Goal: Navigation & Orientation: Find specific page/section

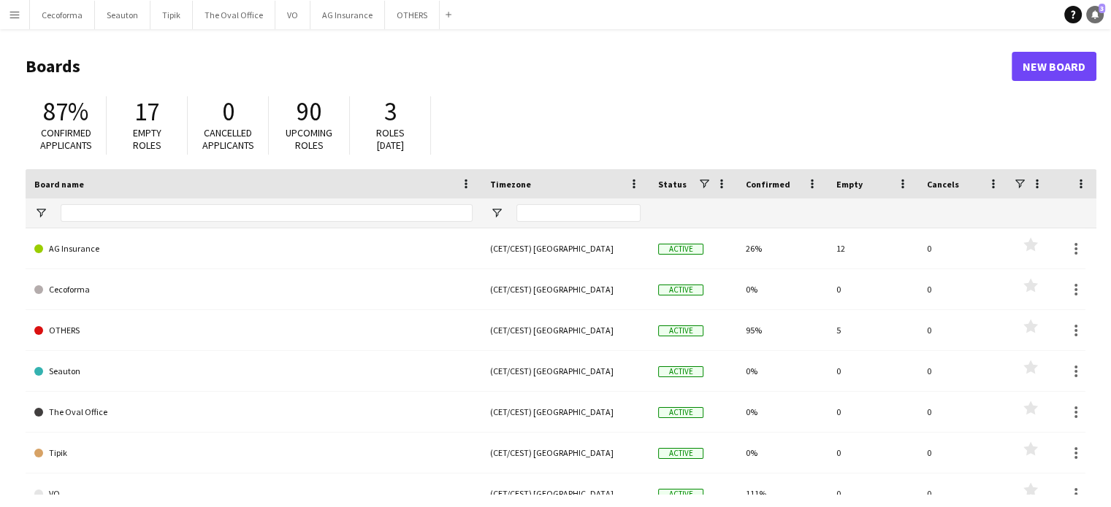
click at [1095, 15] on icon at bounding box center [1094, 13] width 7 height 7
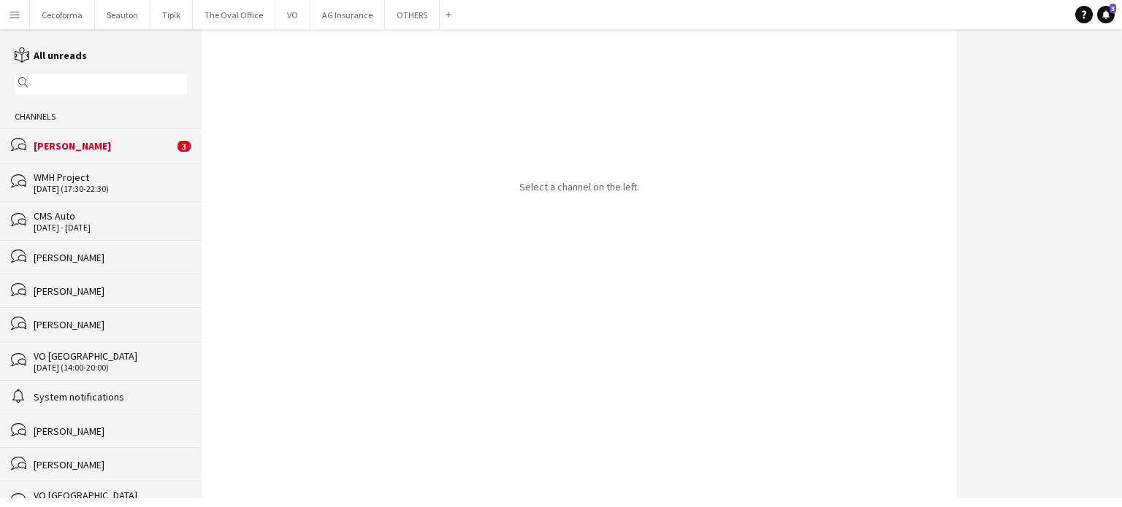
click at [69, 147] on div "[PERSON_NAME]" at bounding box center [104, 145] width 140 height 13
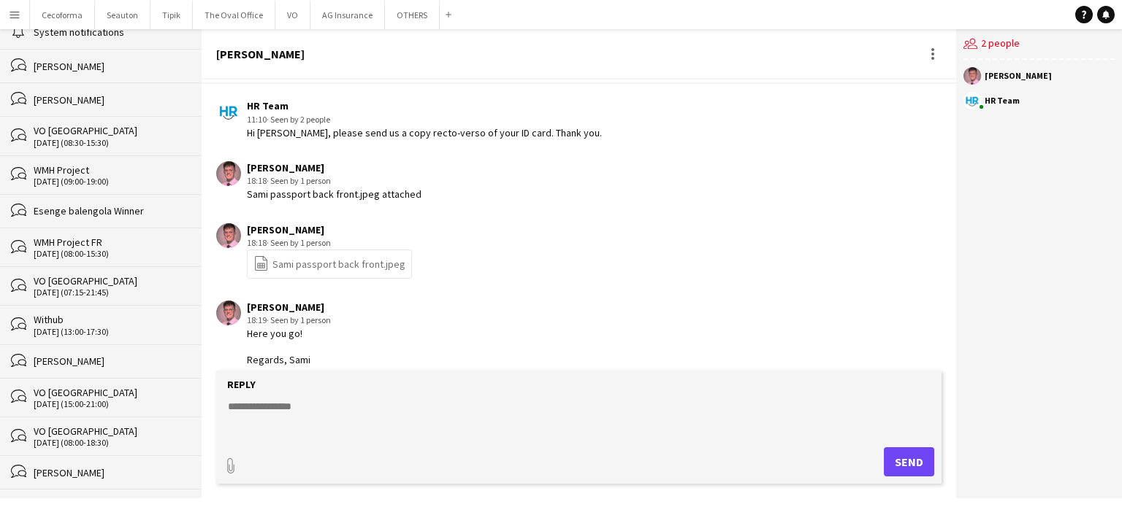
scroll to position [45, 0]
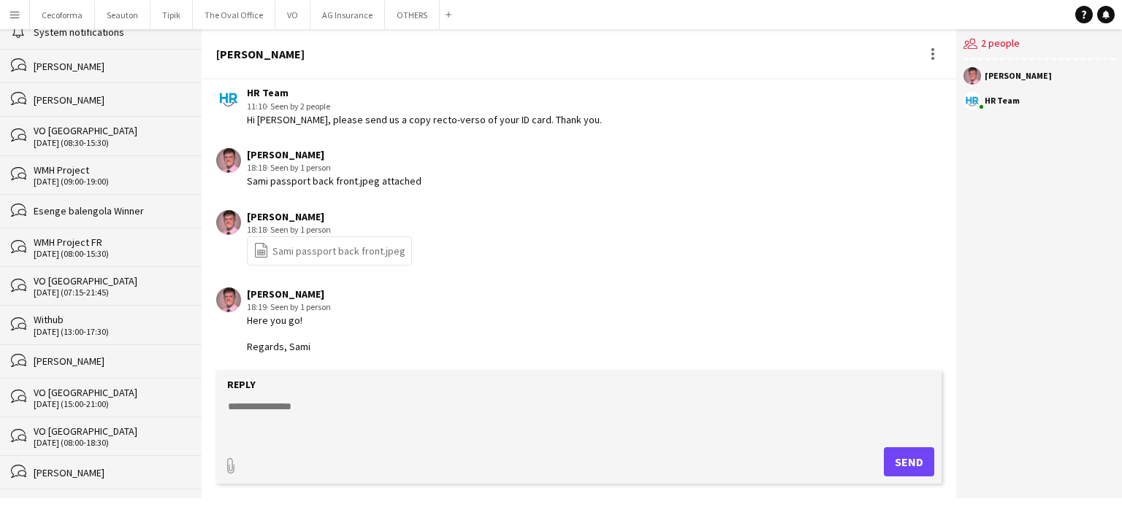
click at [301, 256] on link "file-spreadsheet Sami passport back front.jpeg" at bounding box center [329, 250] width 152 height 17
click at [9, 14] on app-icon "Menu" at bounding box center [15, 15] width 12 height 12
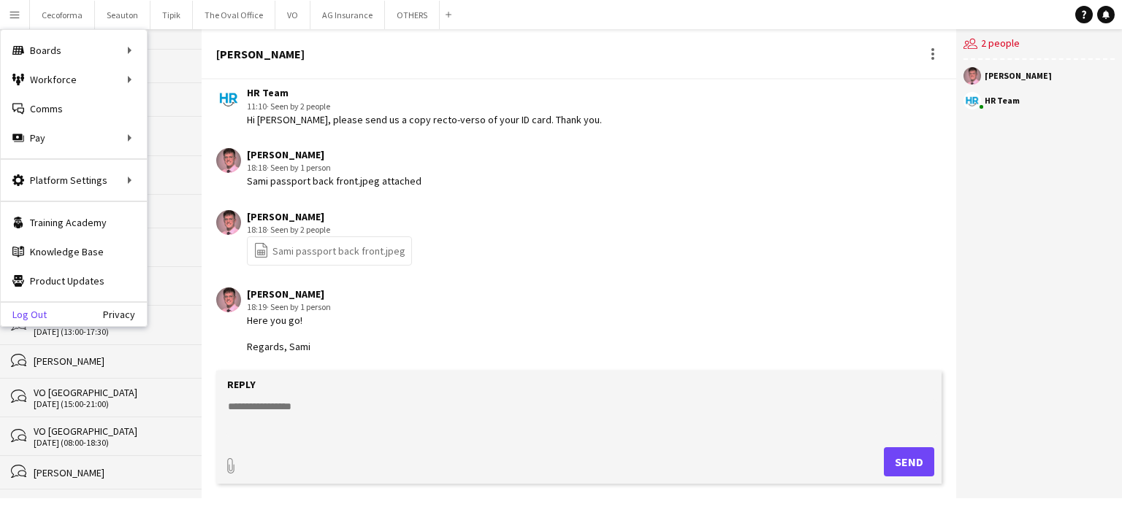
click at [28, 317] on link "Log Out" at bounding box center [24, 315] width 46 height 12
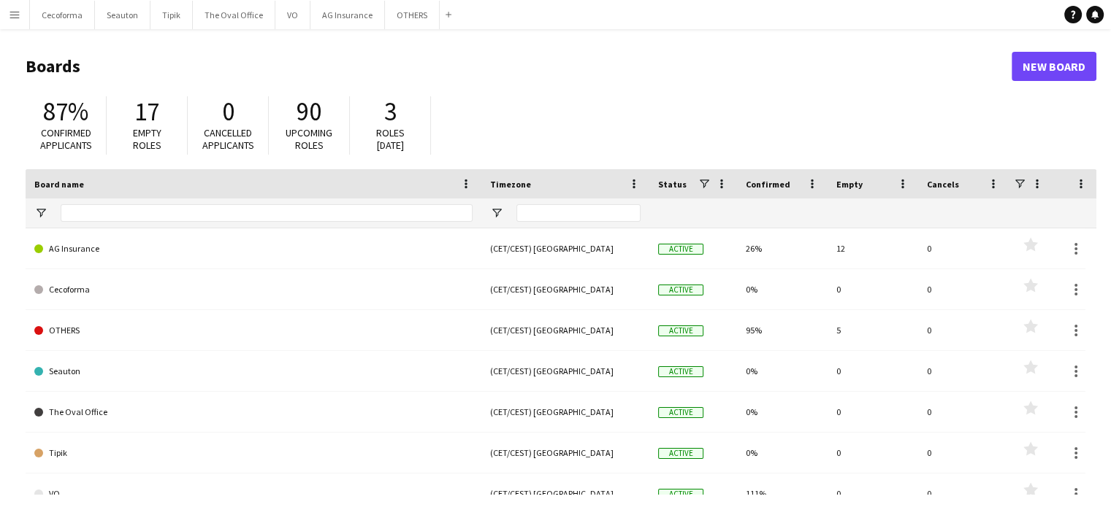
click at [9, 15] on app-icon "Menu" at bounding box center [15, 15] width 12 height 12
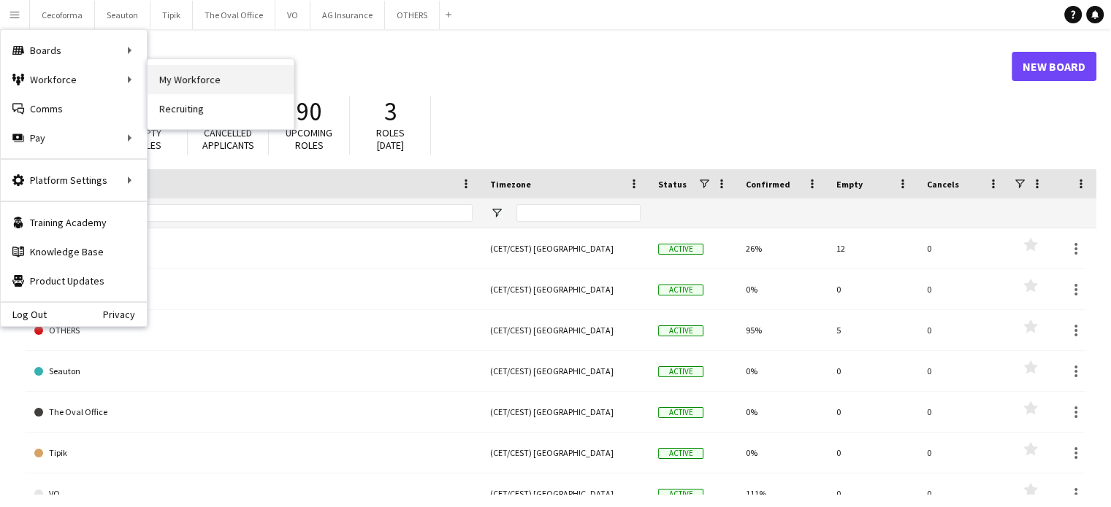
click at [178, 76] on link "My Workforce" at bounding box center [220, 79] width 146 height 29
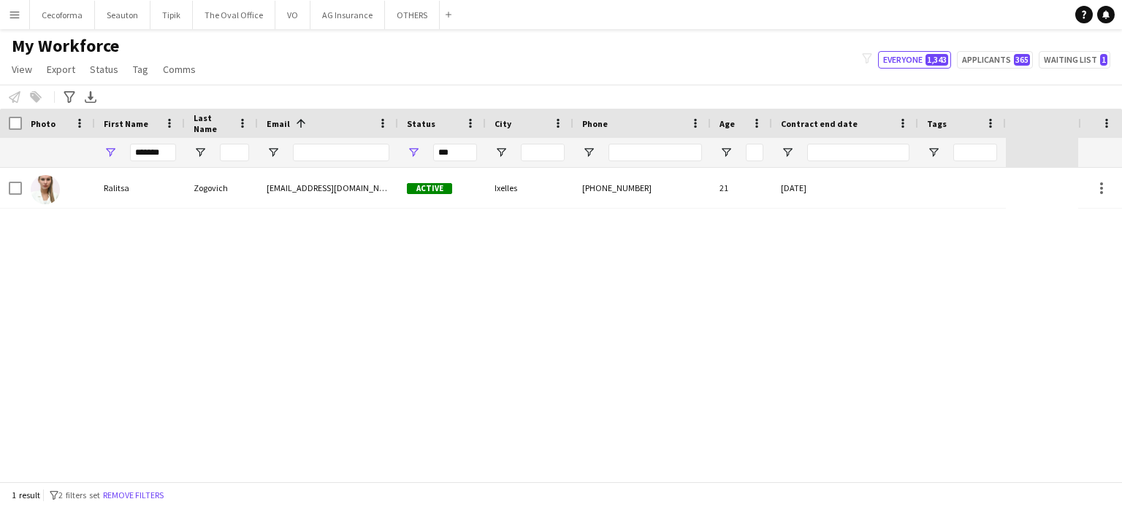
click at [627, 396] on div "Ralitsa Zogovich ralitsazogovich@gmail.com Active Ixelles +32493374375 21 30-06…" at bounding box center [539, 325] width 1078 height 314
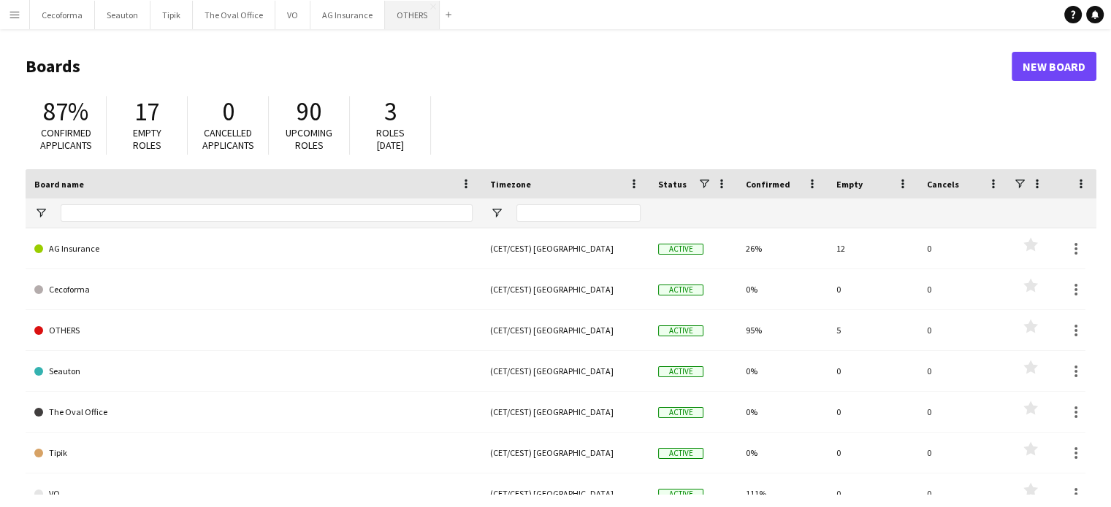
click at [418, 15] on button "OTHERS Close" at bounding box center [412, 15] width 55 height 28
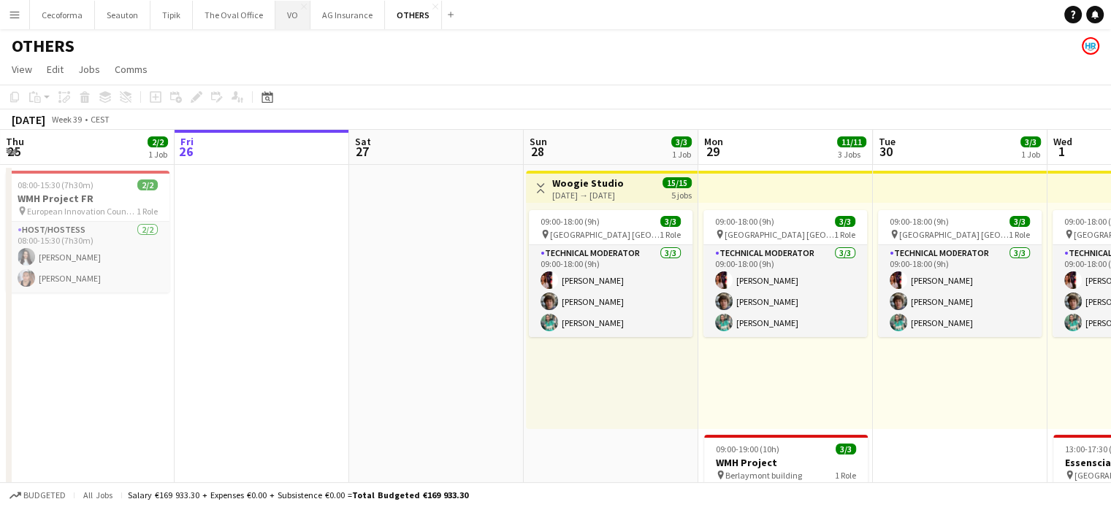
click at [286, 14] on button "VO Close" at bounding box center [292, 15] width 35 height 28
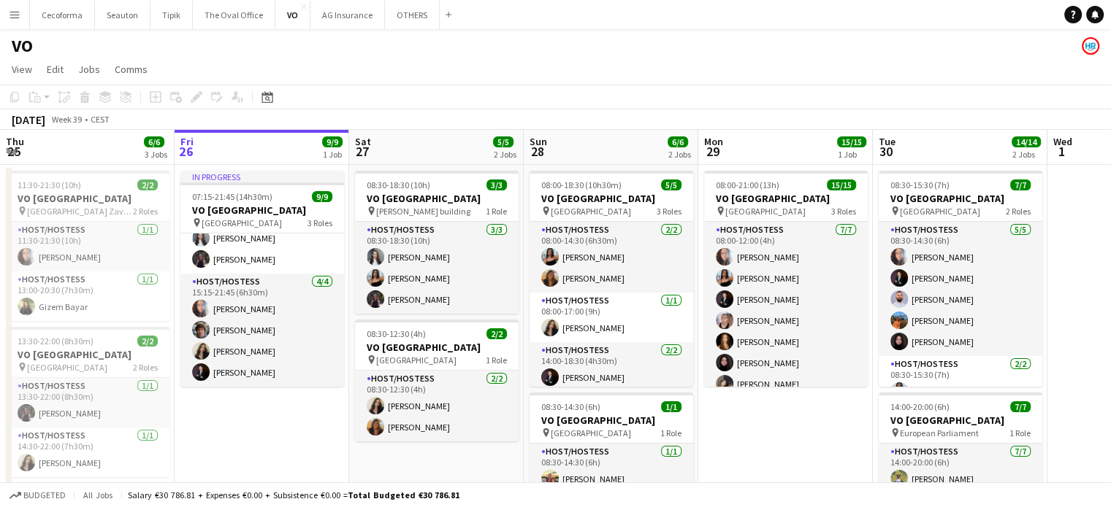
click at [694, 77] on app-page-menu "View Day view expanded Day view collapsed Month view Date picker Jump to today …" at bounding box center [555, 71] width 1111 height 28
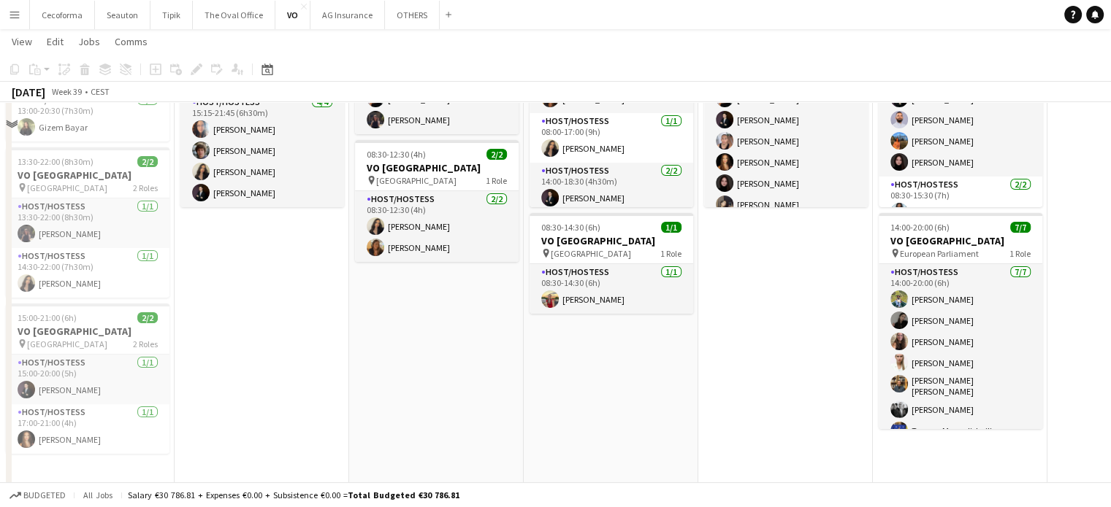
scroll to position [182, 0]
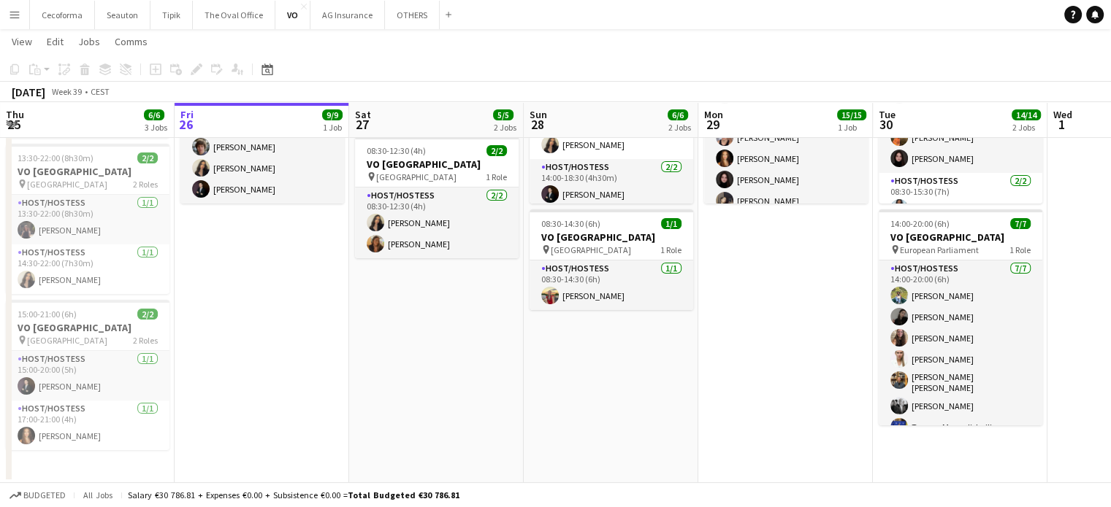
click at [778, 356] on app-date-cell "08:00-21:00 (13h) 15/15 VO Europe pin UR Square 3 Roles Host/Hostess 7/7 08:00-…" at bounding box center [785, 233] width 175 height 502
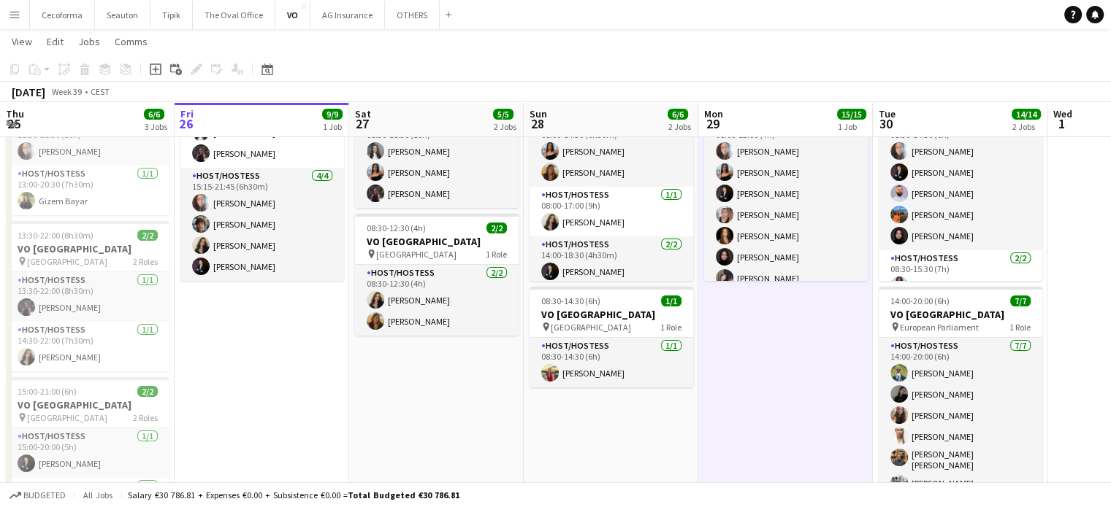
scroll to position [0, 0]
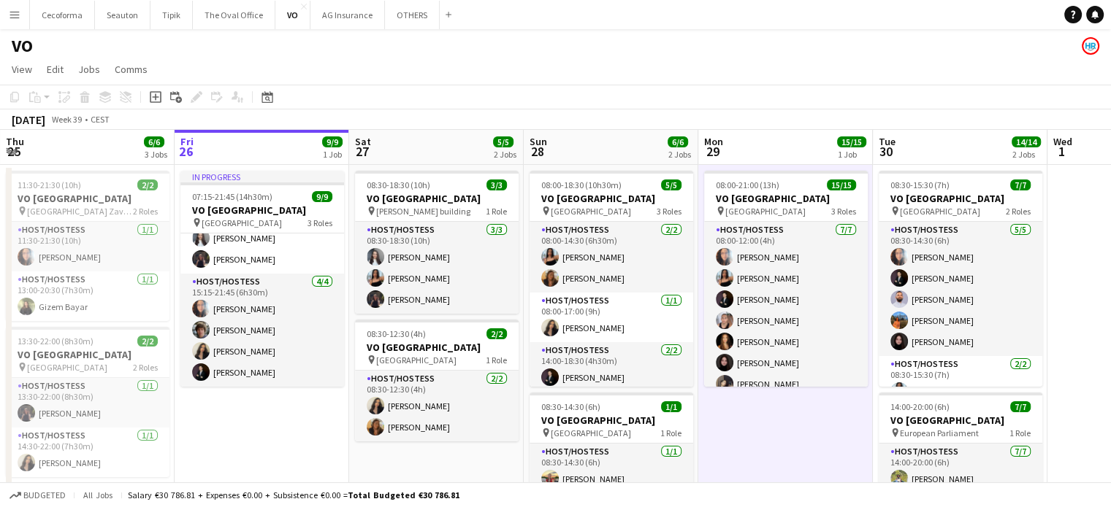
click at [524, 55] on div "VO" at bounding box center [555, 43] width 1111 height 28
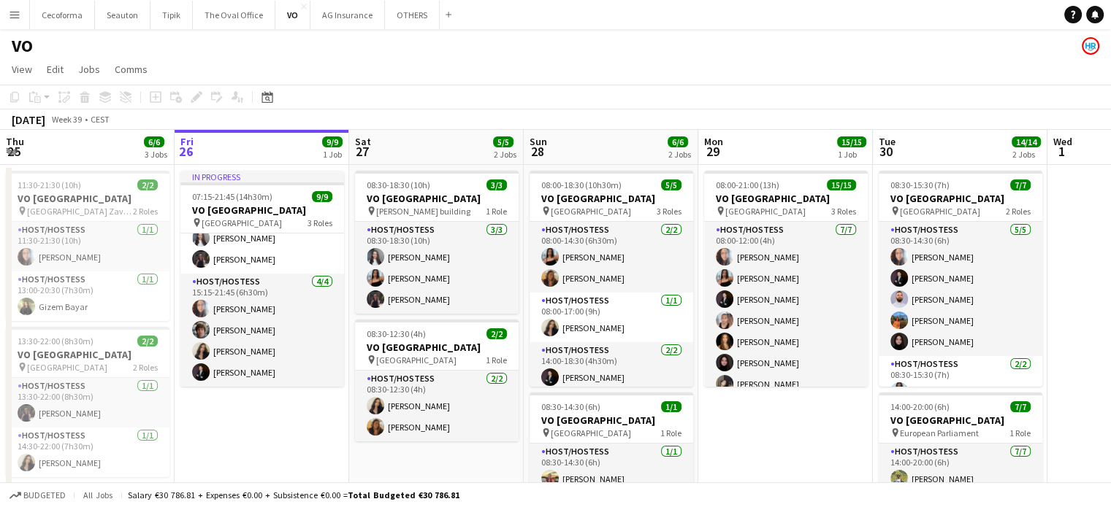
click at [460, 66] on app-page-menu "View Day view expanded Day view collapsed Month view Date picker Jump to today …" at bounding box center [555, 71] width 1111 height 28
click at [292, 49] on div "VO" at bounding box center [555, 43] width 1111 height 28
click at [832, 437] on app-date-cell "08:00-21:00 (13h) 15/15 VO Europe pin UR Square 3 Roles Host/Hostess 7/7 08:00-…" at bounding box center [785, 416] width 175 height 502
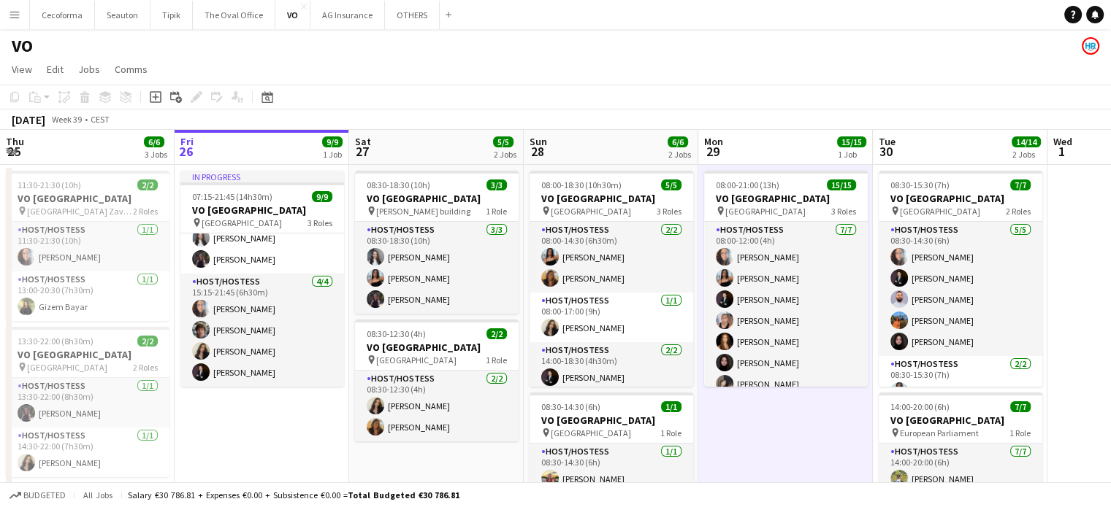
click at [637, 69] on app-page-menu "View Day view expanded Day view collapsed Month view Date picker Jump to today …" at bounding box center [555, 71] width 1111 height 28
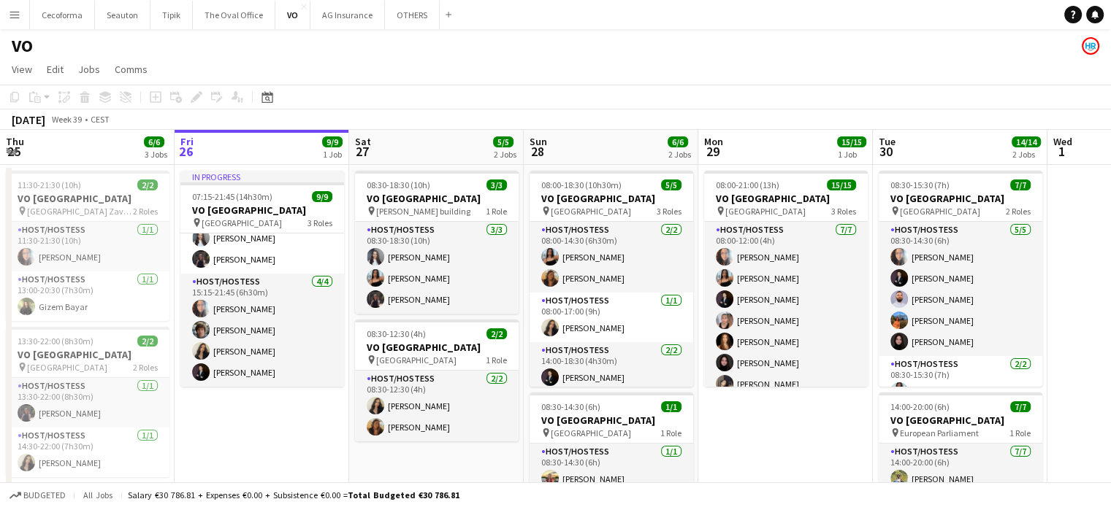
click at [375, 50] on div "VO" at bounding box center [555, 43] width 1111 height 28
click at [1096, 15] on icon at bounding box center [1094, 13] width 7 height 7
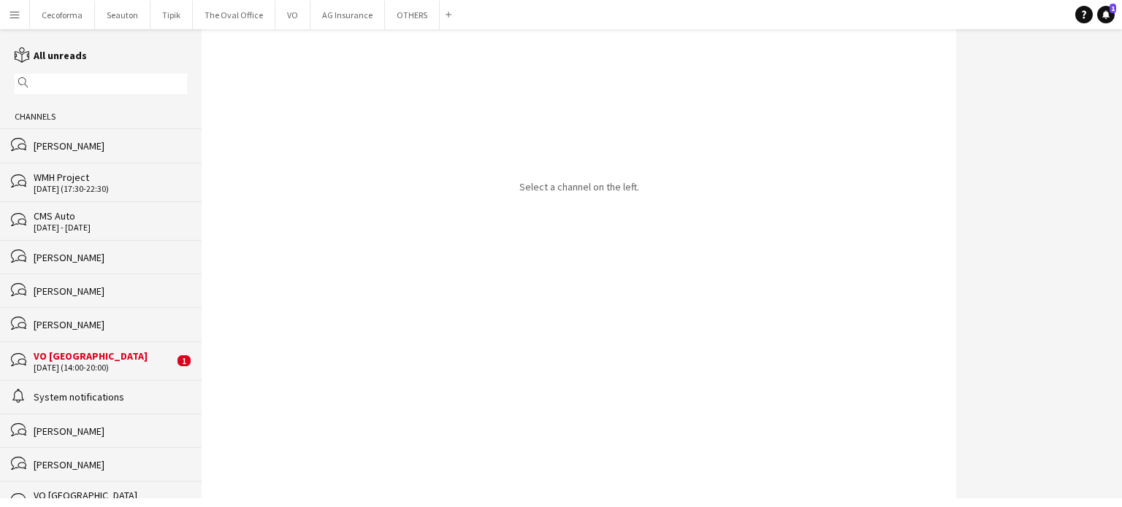
click at [73, 355] on div "VO [GEOGRAPHIC_DATA]" at bounding box center [104, 356] width 140 height 13
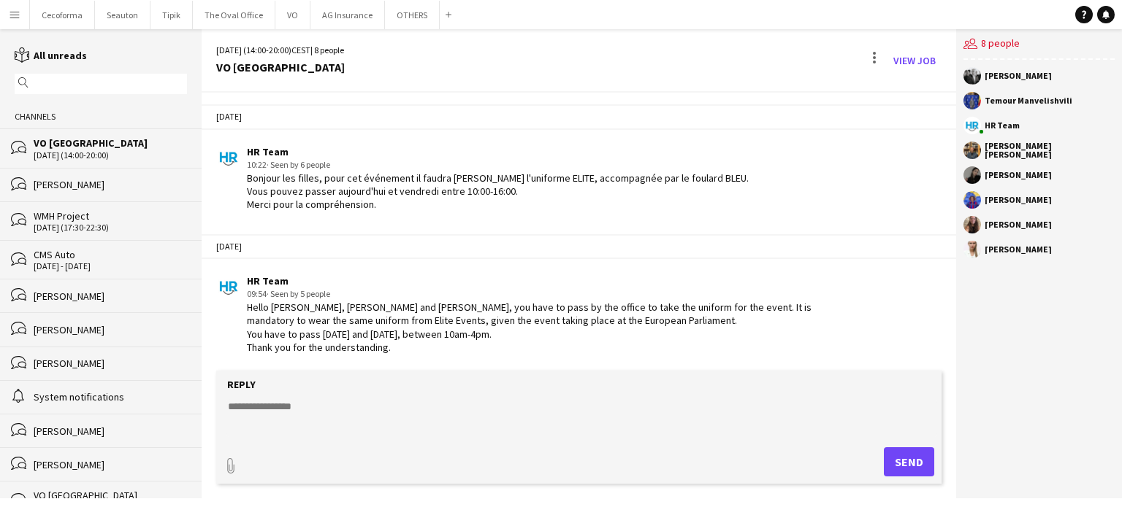
scroll to position [62, 0]
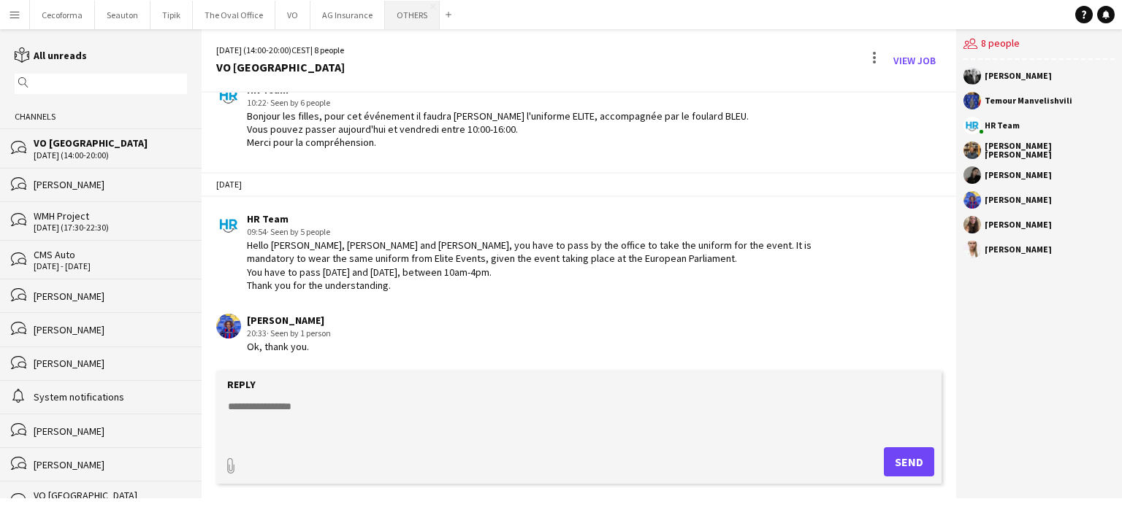
click at [399, 13] on button "OTHERS Close" at bounding box center [412, 15] width 55 height 28
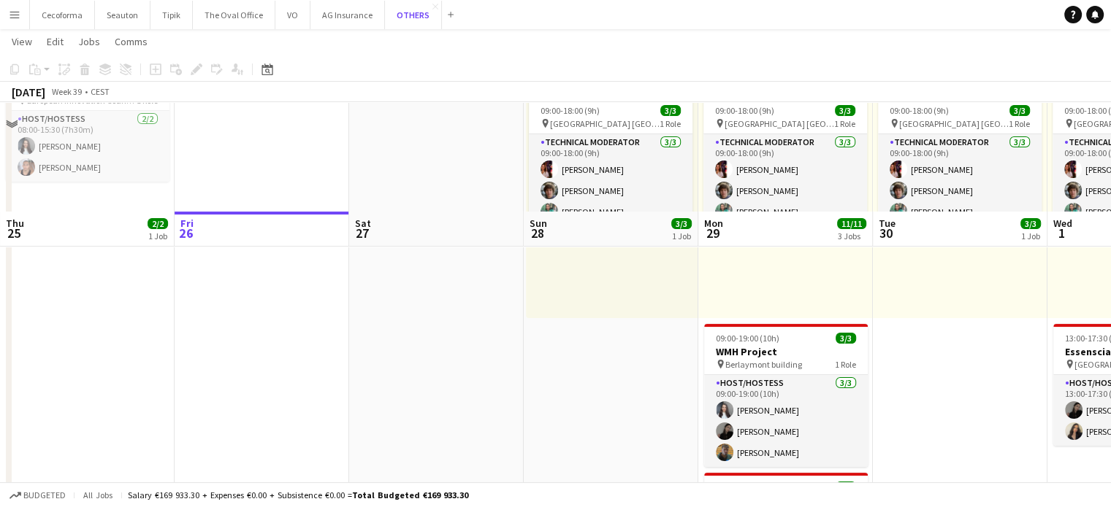
scroll to position [219, 0]
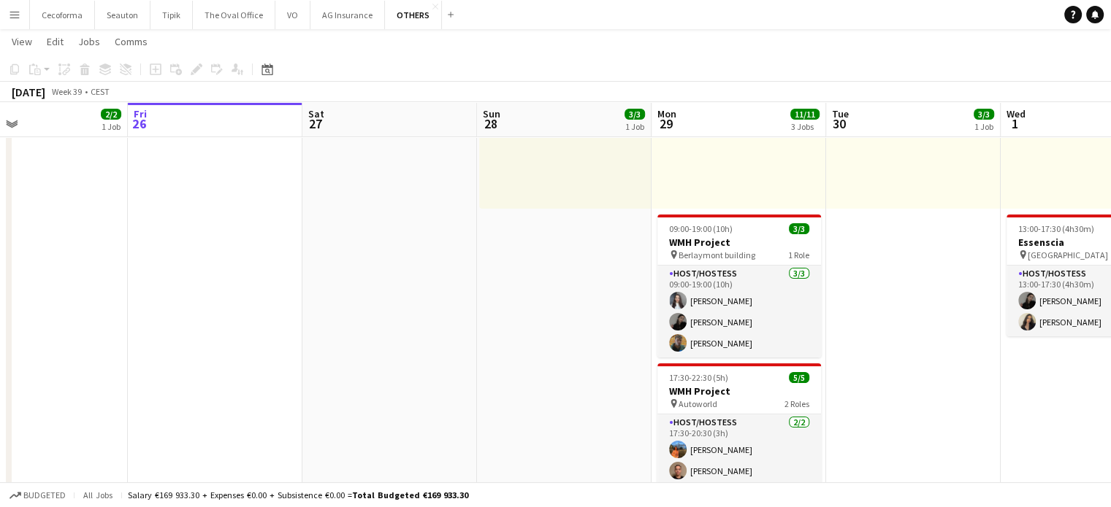
scroll to position [0, 0]
